Goal: Register for event/course

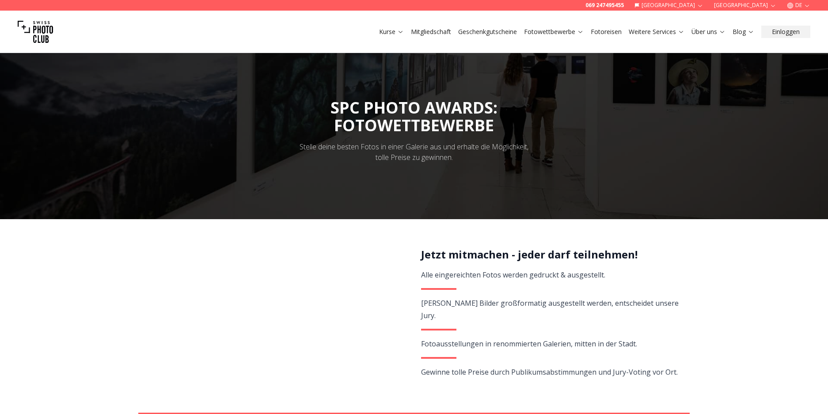
scroll to position [88, 0]
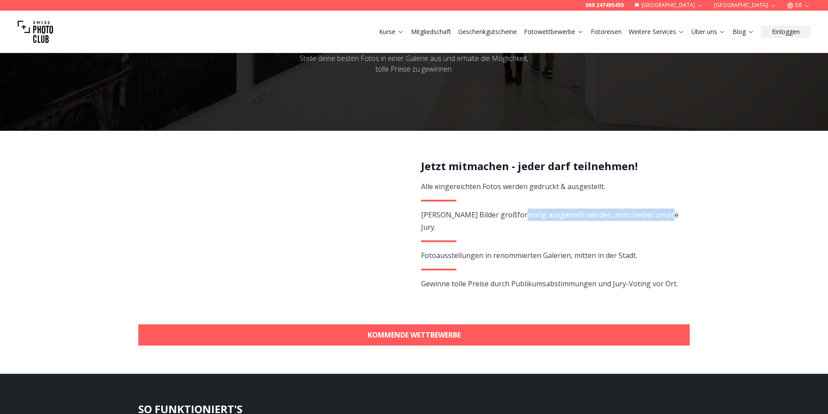
drag, startPoint x: 516, startPoint y: 217, endPoint x: 675, endPoint y: 214, distance: 158.6
click at [675, 214] on div "Jetzt mitmachen - jeder darf teilnehmen! Alle eingereichten Fotos werden gedruc…" at bounding box center [550, 234] width 258 height 151
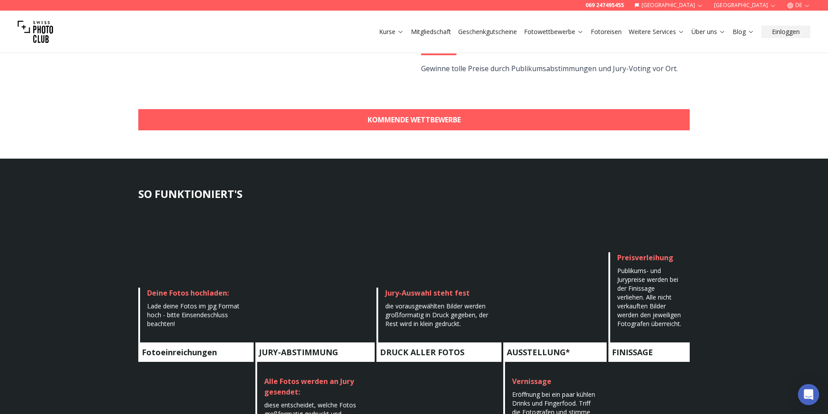
scroll to position [398, 0]
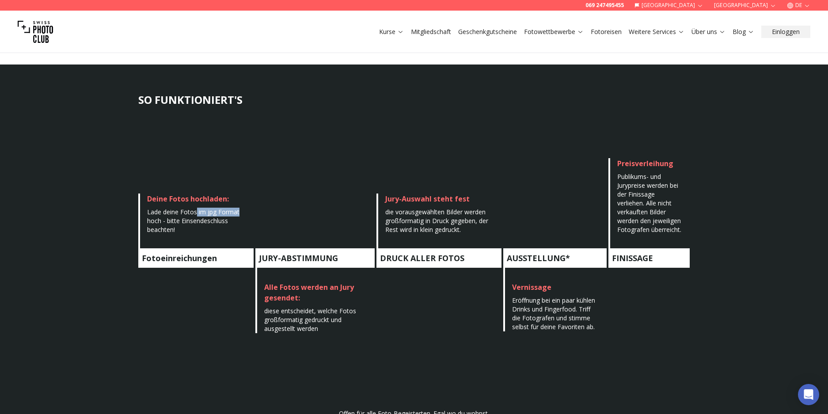
drag, startPoint x: 200, startPoint y: 214, endPoint x: 237, endPoint y: 215, distance: 37.1
click at [237, 215] on div "Lade deine Fotos im jpg Format hoch - bitte Einsendeschluss beachten!" at bounding box center [196, 221] width 99 height 27
drag, startPoint x: 286, startPoint y: 313, endPoint x: 340, endPoint y: 322, distance: 54.7
click at [340, 322] on div "Alle Fotos werden an Jury gesendet: diese entscheidet, welche Fotos großformati…" at bounding box center [314, 300] width 119 height 65
drag, startPoint x: 432, startPoint y: 212, endPoint x: 479, endPoint y: 220, distance: 47.5
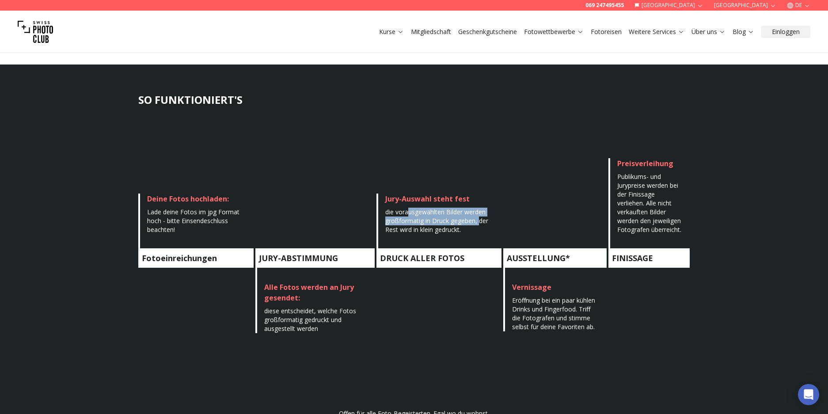
click at [479, 220] on span "die vorausgewählten Bilder werden großformatig in Druck gegeben, der Rest wird …" at bounding box center [436, 221] width 103 height 26
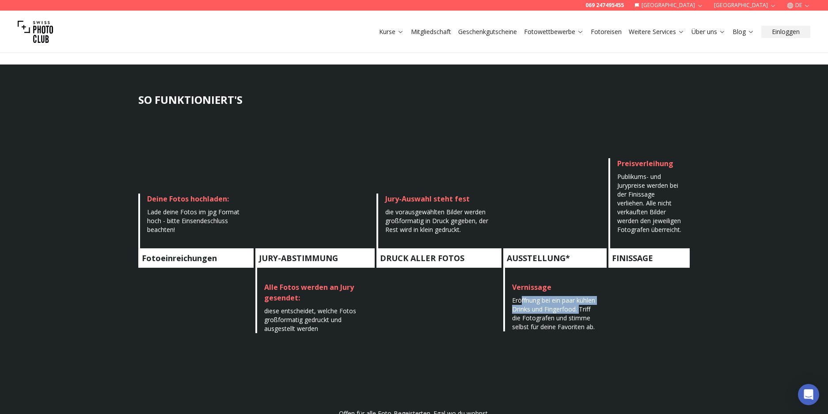
drag, startPoint x: 521, startPoint y: 302, endPoint x: 580, endPoint y: 312, distance: 60.5
click at [580, 312] on span "Eröffnung bei ein paar kühlen Drinks und Fingerfood. Triff die Fotografen und s…" at bounding box center [553, 313] width 83 height 35
drag, startPoint x: 634, startPoint y: 186, endPoint x: 658, endPoint y: 201, distance: 28.8
click at [654, 189] on span "Publikums- und Jurypreise werden bei der Finissage verliehen. Alle nicht verkau…" at bounding box center [649, 202] width 64 height 61
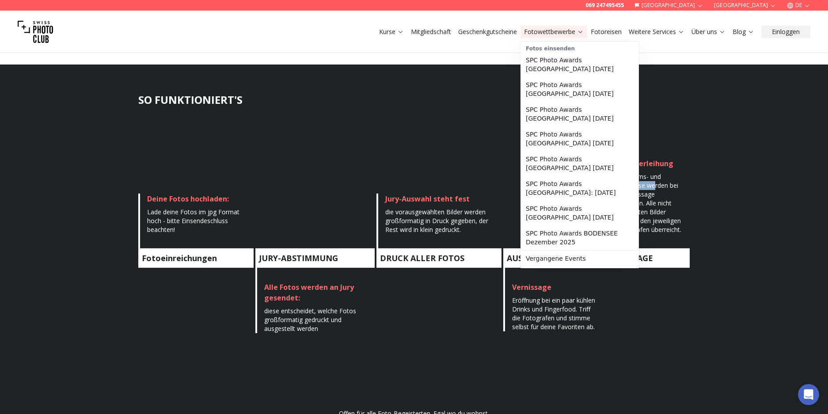
click at [554, 29] on link "Fotowettbewerbe" at bounding box center [554, 31] width 60 height 9
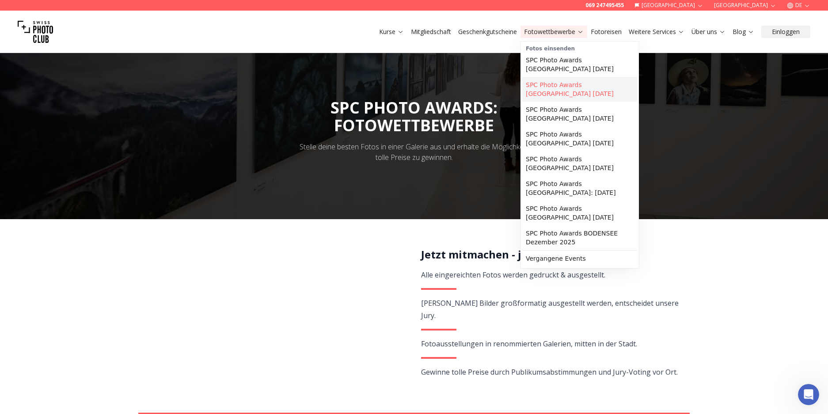
click at [573, 83] on link "SPC Photo Awards [GEOGRAPHIC_DATA] [DATE]" at bounding box center [579, 89] width 115 height 25
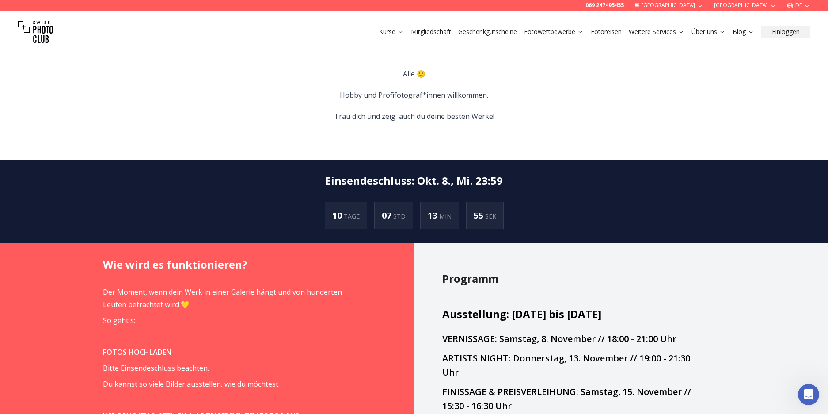
scroll to position [442, 0]
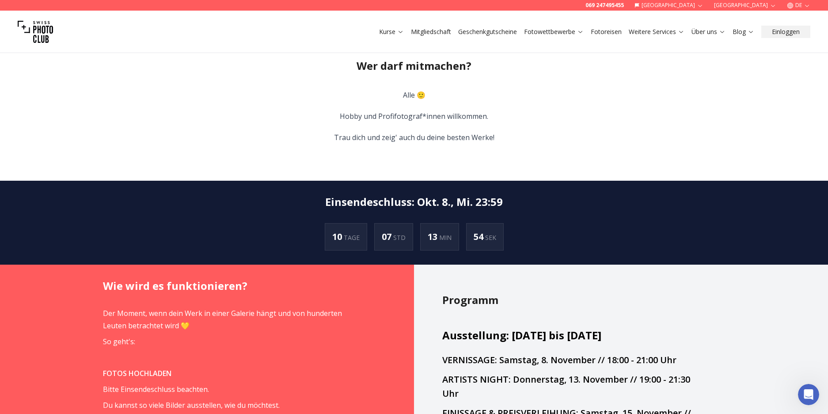
click at [558, 29] on link "Fotowettbewerbe" at bounding box center [554, 31] width 60 height 9
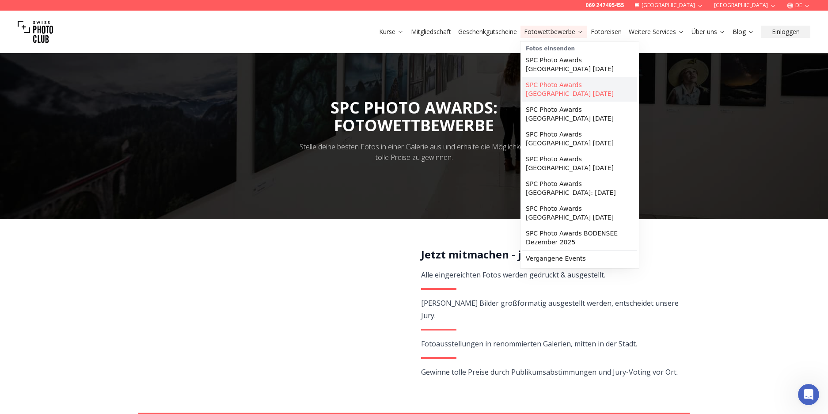
click at [556, 82] on link "SPC Photo Awards [GEOGRAPHIC_DATA] [DATE]" at bounding box center [579, 89] width 115 height 25
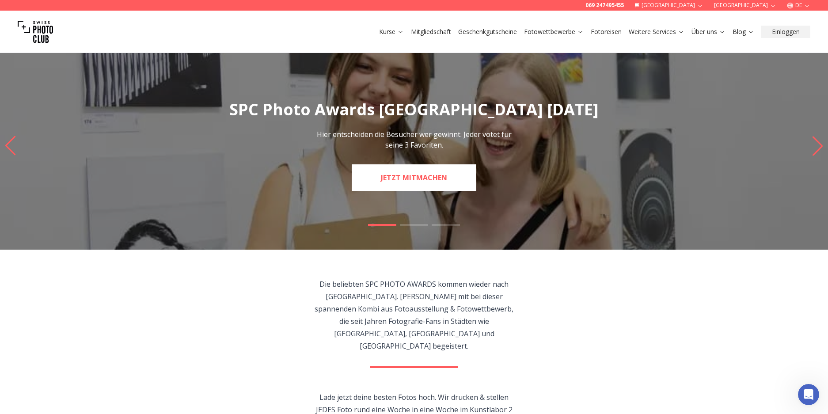
click at [434, 183] on link "JETZT MITMACHEN" at bounding box center [414, 177] width 125 height 27
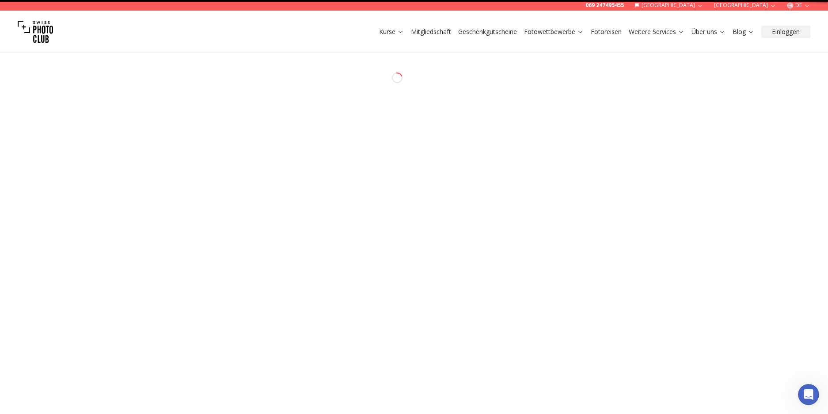
select select "*******"
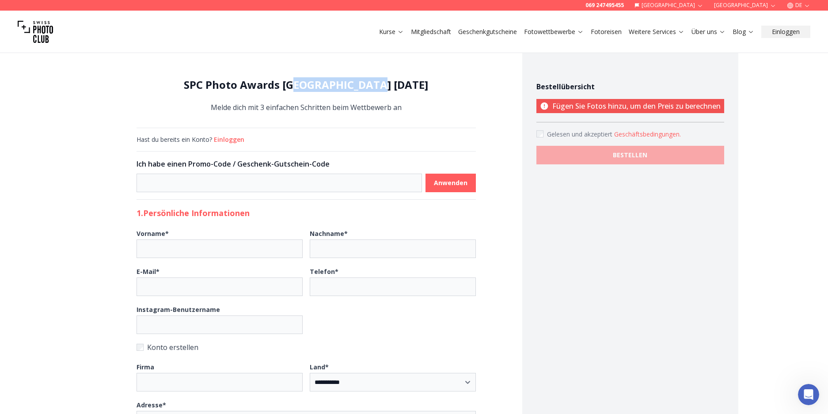
drag, startPoint x: 302, startPoint y: 84, endPoint x: 398, endPoint y: 81, distance: 96.3
click at [398, 81] on h1 "SPC Photo Awards [GEOGRAPHIC_DATA] [DATE]" at bounding box center [305, 85] width 339 height 14
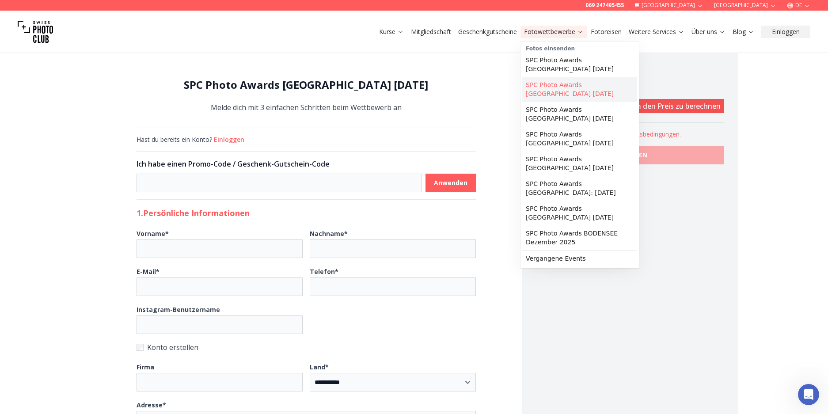
click at [564, 78] on link "SPC Photo Awards [GEOGRAPHIC_DATA] [DATE]" at bounding box center [579, 89] width 115 height 25
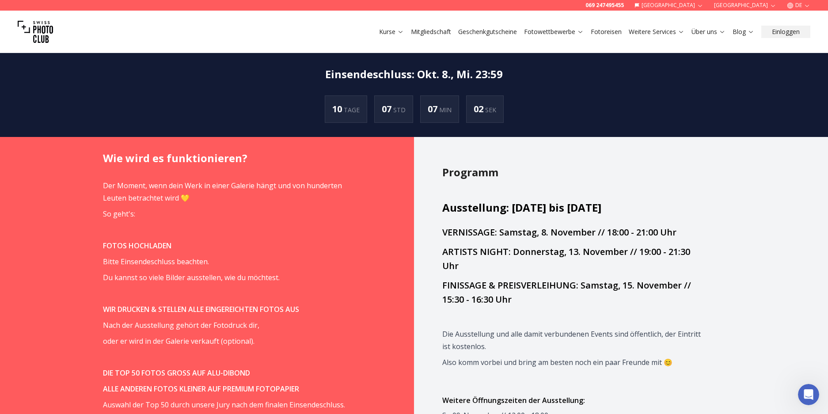
scroll to position [574, 0]
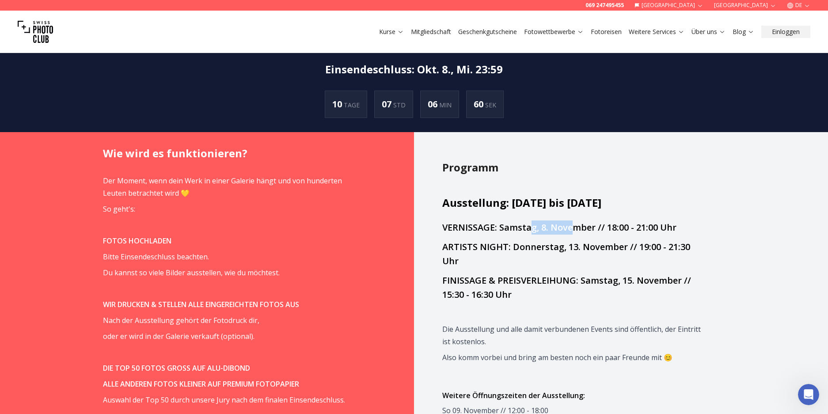
drag, startPoint x: 546, startPoint y: 203, endPoint x: 573, endPoint y: 202, distance: 27.8
click at [573, 221] on span "VERNISSAGE: Samstag, 8. November // 18:00 - 21:00 Uhr" at bounding box center [559, 227] width 234 height 12
drag, startPoint x: 534, startPoint y: 177, endPoint x: 654, endPoint y: 178, distance: 120.2
click at [654, 196] on h2 "Ausstellung: [DATE] bis [DATE]" at bounding box center [571, 203] width 258 height 14
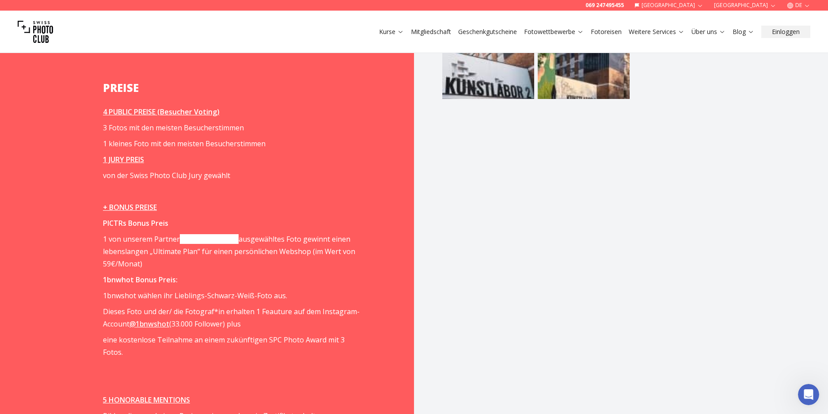
scroll to position [1193, 0]
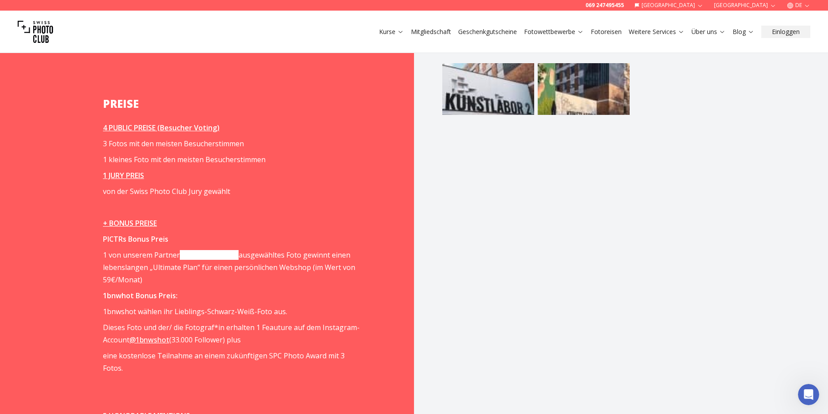
click at [303, 249] on p "1 von unserem Partner [DOMAIN_NAME] ausgewähltes Foto gewinnt einen lebenslange…" at bounding box center [232, 267] width 258 height 37
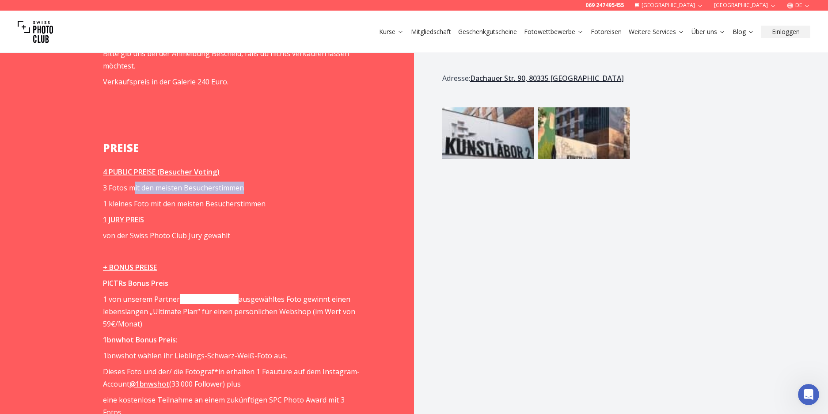
drag, startPoint x: 132, startPoint y: 160, endPoint x: 254, endPoint y: 167, distance: 121.7
click at [254, 182] on p "3 Fotos mit den meisten Besucherstimmen" at bounding box center [232, 188] width 258 height 12
click at [205, 199] on span "1 kleines Foto mit den meisten Besucherstimmen" at bounding box center [184, 204] width 163 height 10
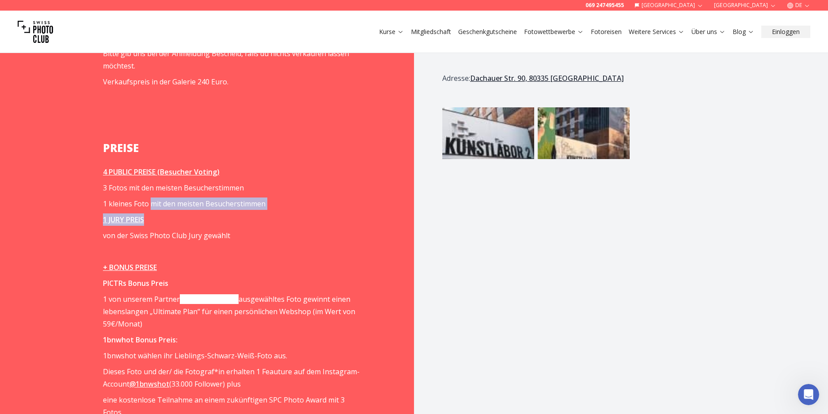
drag, startPoint x: 153, startPoint y: 183, endPoint x: 300, endPoint y: 189, distance: 146.8
click at [300, 189] on span "Der Moment, wenn dein Werk in einer Galerie hängt und von hunderten Leuten betr…" at bounding box center [232, 121] width 258 height 1043
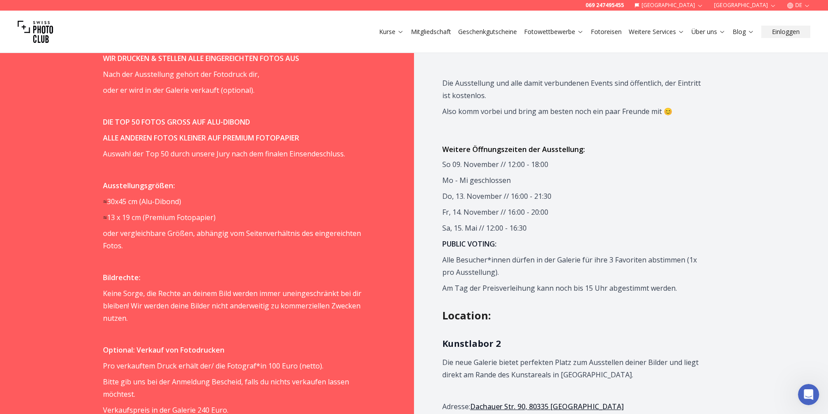
scroll to position [751, 0]
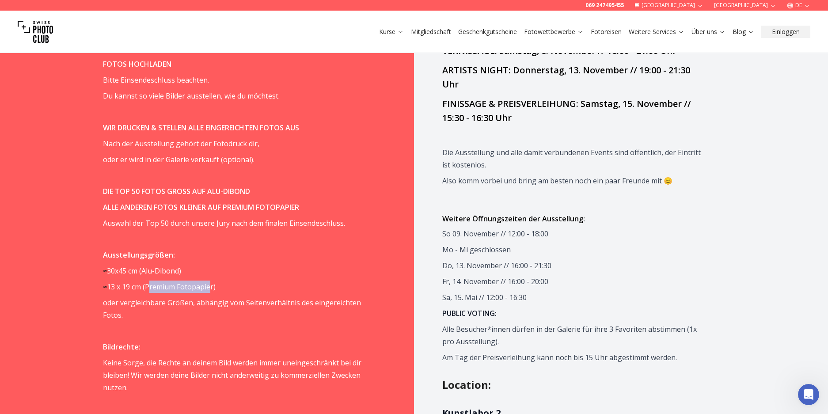
drag, startPoint x: 152, startPoint y: 263, endPoint x: 213, endPoint y: 266, distance: 61.0
click at [213, 281] on p "≈ 13 x 19 cm ( Premium Fotopapier)" at bounding box center [232, 287] width 258 height 12
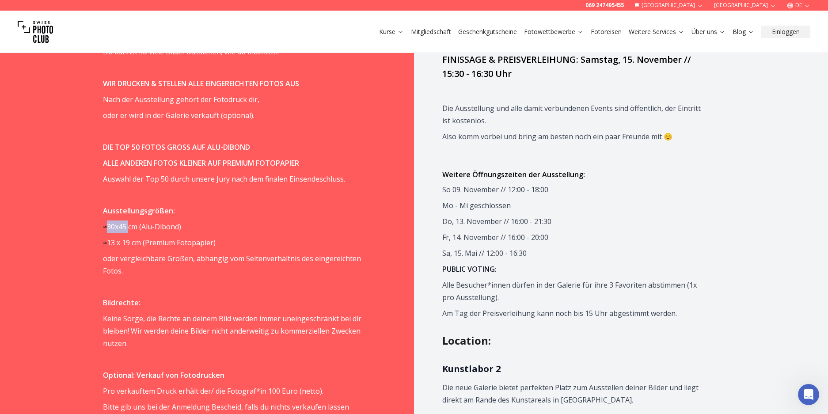
drag, startPoint x: 110, startPoint y: 201, endPoint x: 130, endPoint y: 200, distance: 20.3
click at [130, 220] on p "≈ 30x45 cm ( Alu-Dibond)" at bounding box center [232, 226] width 258 height 12
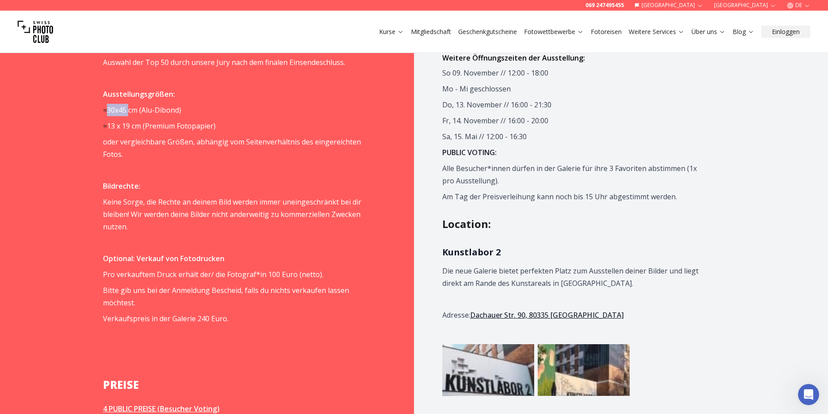
scroll to position [928, 0]
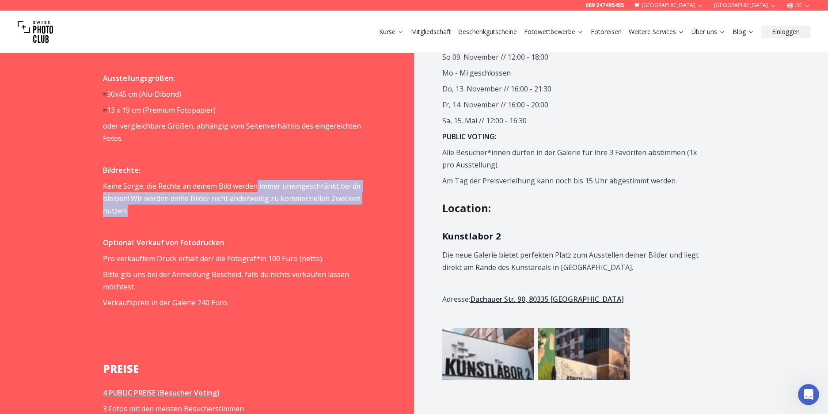
drag, startPoint x: 263, startPoint y: 156, endPoint x: 358, endPoint y: 180, distance: 98.0
click at [358, 180] on p "Keine Sorge, die Rechte an deinem Bild werden immer uneingeschränkt bei dir ble…" at bounding box center [232, 198] width 258 height 37
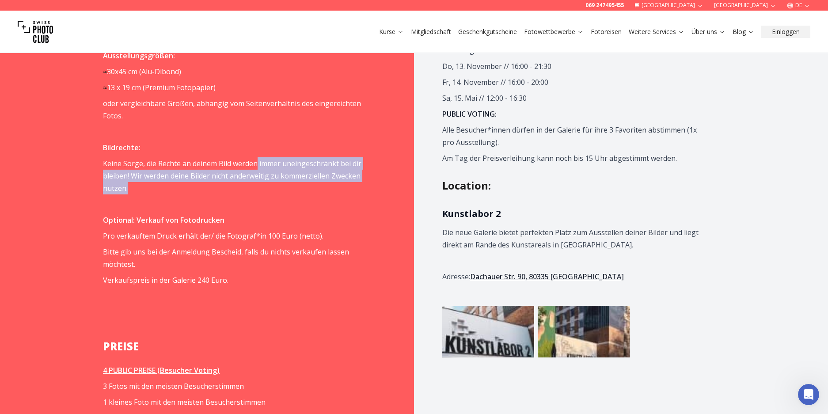
scroll to position [972, 0]
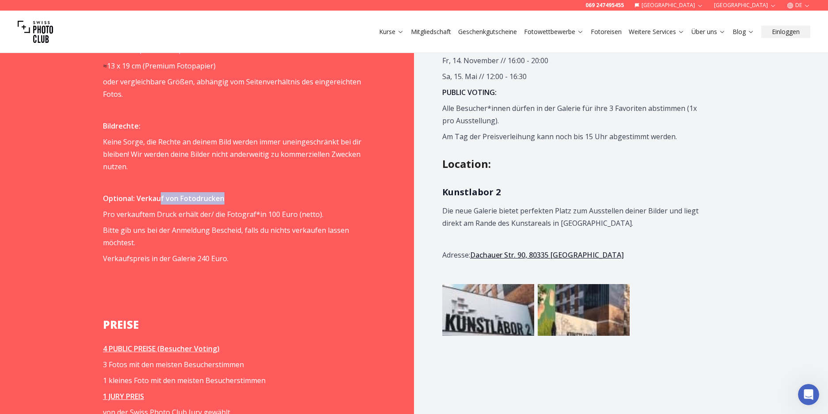
drag, startPoint x: 162, startPoint y: 175, endPoint x: 239, endPoint y: 172, distance: 77.4
click at [239, 192] on p "Optional: Verkauf von Fotodrucken" at bounding box center [232, 198] width 258 height 12
drag, startPoint x: 165, startPoint y: 192, endPoint x: 328, endPoint y: 194, distance: 163.5
click at [328, 208] on p "Pro verkauftem Druck erhält der/ die Fotograf*in 100 Euro (netto)." at bounding box center [232, 214] width 258 height 12
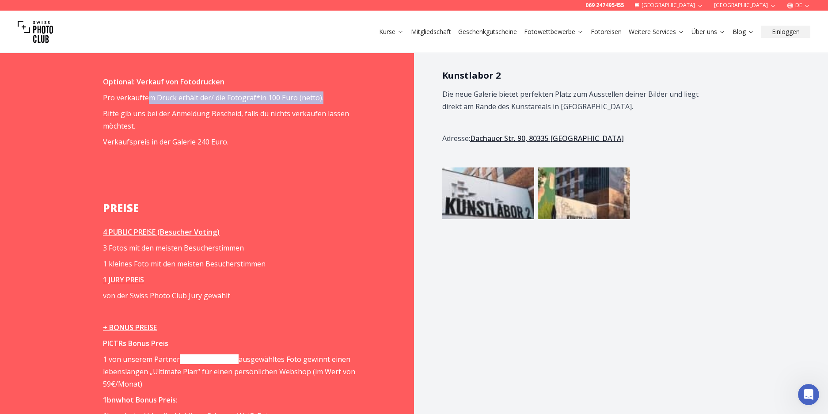
scroll to position [1104, 0]
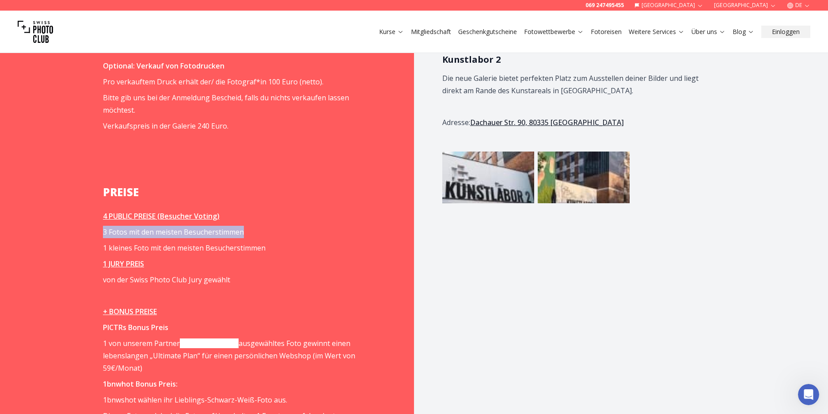
drag, startPoint x: 106, startPoint y: 209, endPoint x: 256, endPoint y: 208, distance: 150.6
click at [256, 226] on p "3 Fotos mit den meisten Besucherstimmen" at bounding box center [232, 232] width 258 height 12
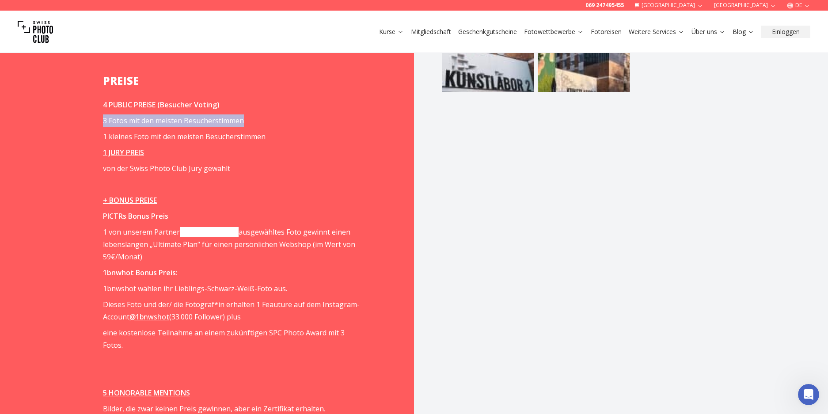
scroll to position [1237, 0]
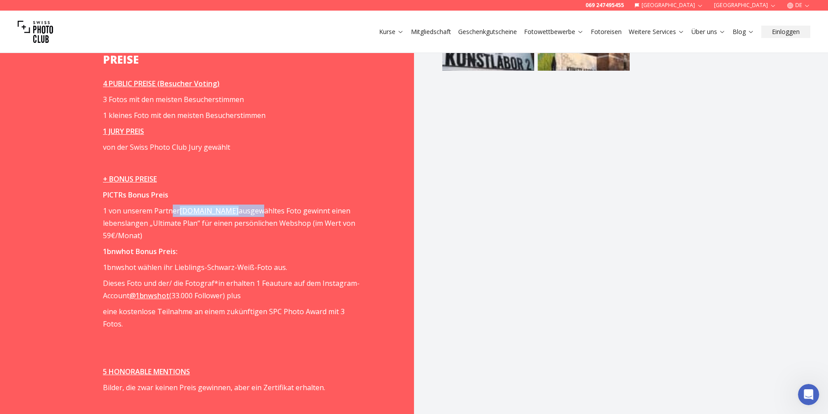
drag, startPoint x: 240, startPoint y: 187, endPoint x: 168, endPoint y: 186, distance: 72.0
click at [170, 205] on p "1 von unserem Partner [DOMAIN_NAME] ausgewähltes Foto gewinnt einen lebenslange…" at bounding box center [232, 223] width 258 height 37
drag, startPoint x: 107, startPoint y: 185, endPoint x: 148, endPoint y: 184, distance: 41.5
click at [148, 205] on p "1 von unserem Partner [DOMAIN_NAME] ausgewähltes Foto gewinnt einen lebenslange…" at bounding box center [232, 223] width 258 height 37
click at [140, 205] on p "1 von unserem Partner [DOMAIN_NAME] ausgewähltes Foto gewinnt einen lebenslange…" at bounding box center [232, 223] width 258 height 37
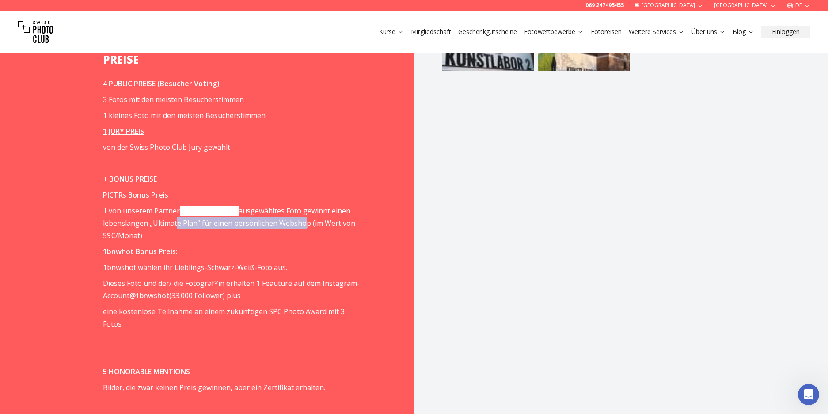
drag, startPoint x: 181, startPoint y: 201, endPoint x: 297, endPoint y: 199, distance: 116.6
click at [297, 205] on p "1 von unserem Partner [DOMAIN_NAME] ausgewähltes Foto gewinnt einen lebenslange…" at bounding box center [232, 223] width 258 height 37
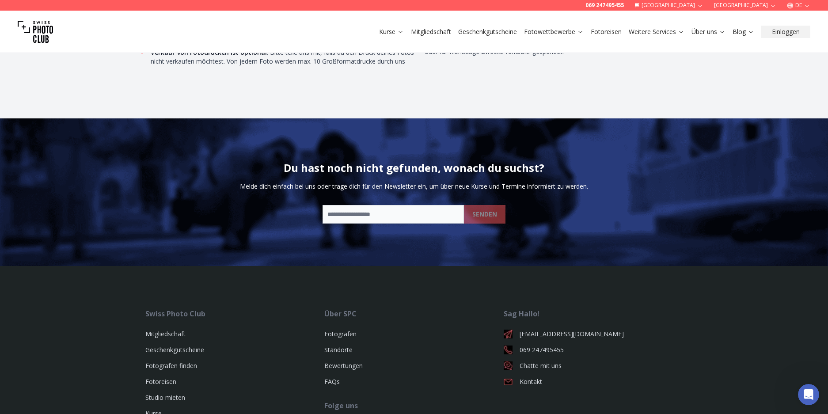
scroll to position [3233, 0]
